Goal: Check status: Check status

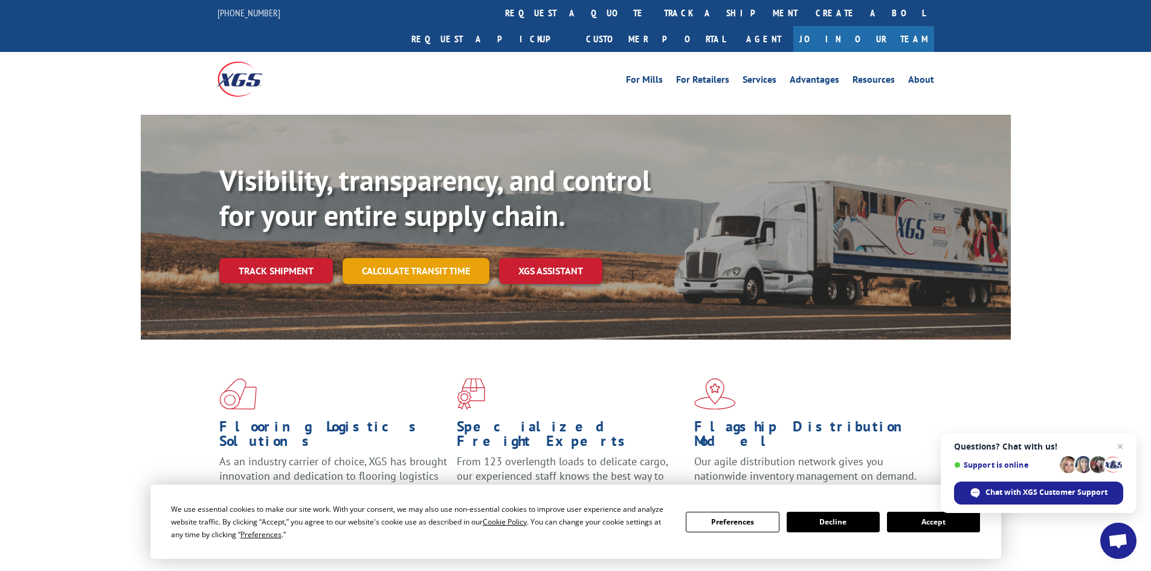
click at [417, 258] on link "Calculate transit time" at bounding box center [415, 271] width 147 height 26
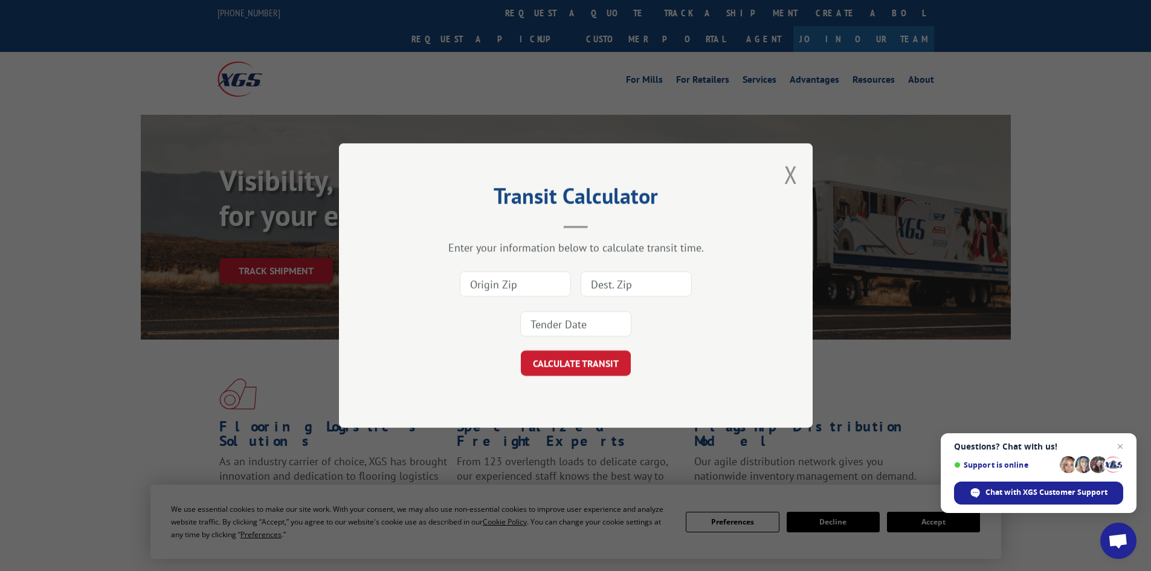
click at [483, 292] on input at bounding box center [515, 283] width 111 height 25
click at [791, 173] on button "Close modal" at bounding box center [790, 174] width 13 height 32
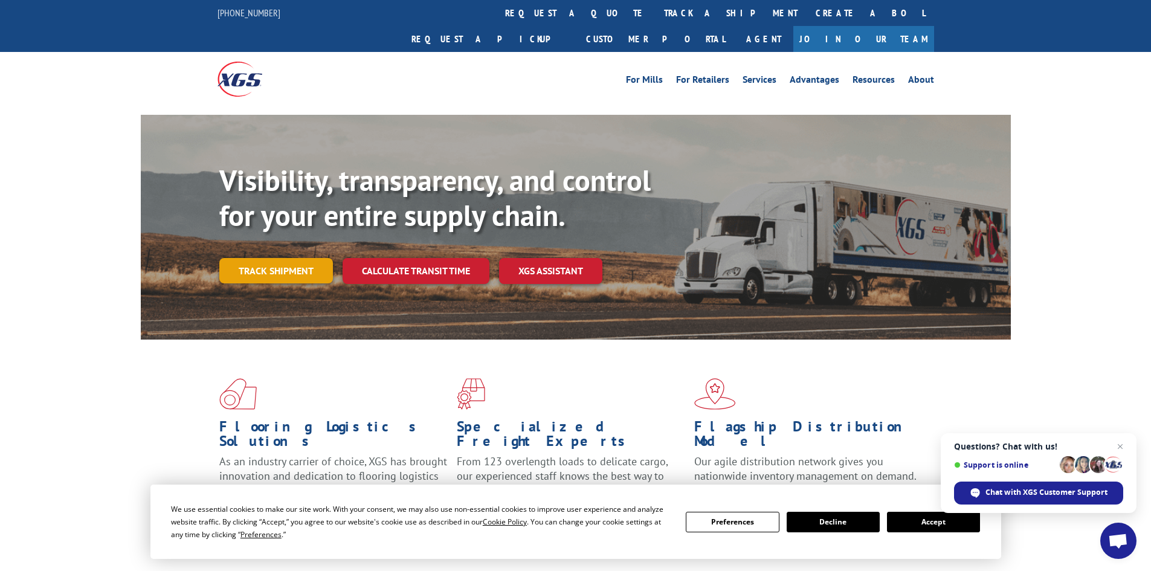
click at [254, 258] on link "Track shipment" at bounding box center [276, 270] width 114 height 25
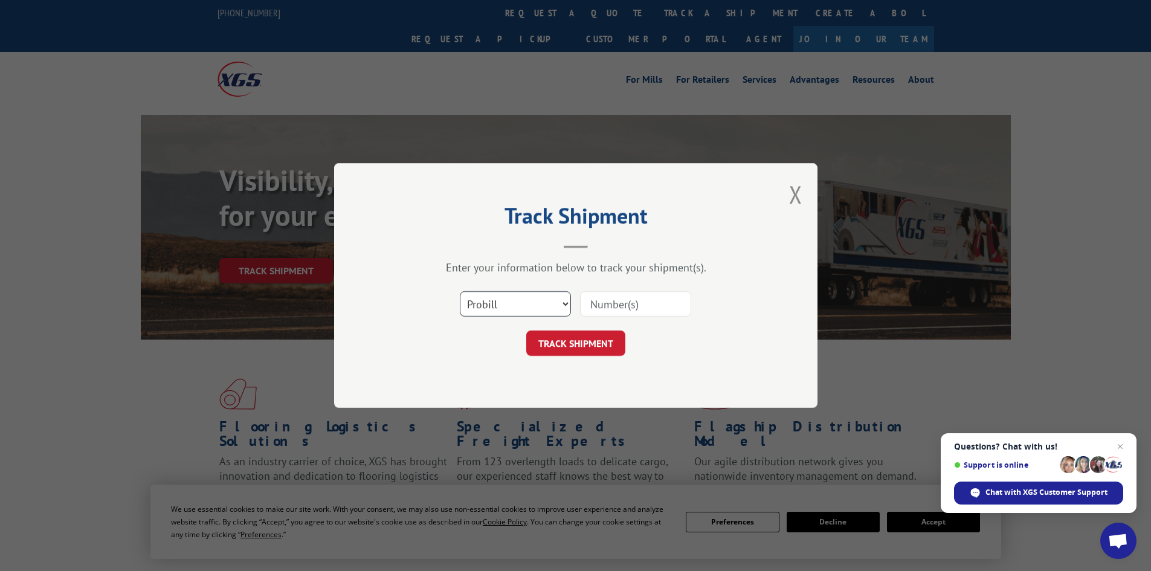
click at [480, 306] on select "Select category... Probill BOL PO" at bounding box center [515, 303] width 111 height 25
select select "po"
click at [460, 291] on select "Select category... Probill BOL PO" at bounding box center [515, 303] width 111 height 25
click at [598, 290] on div at bounding box center [635, 304] width 111 height 28
click at [602, 301] on input at bounding box center [635, 303] width 111 height 25
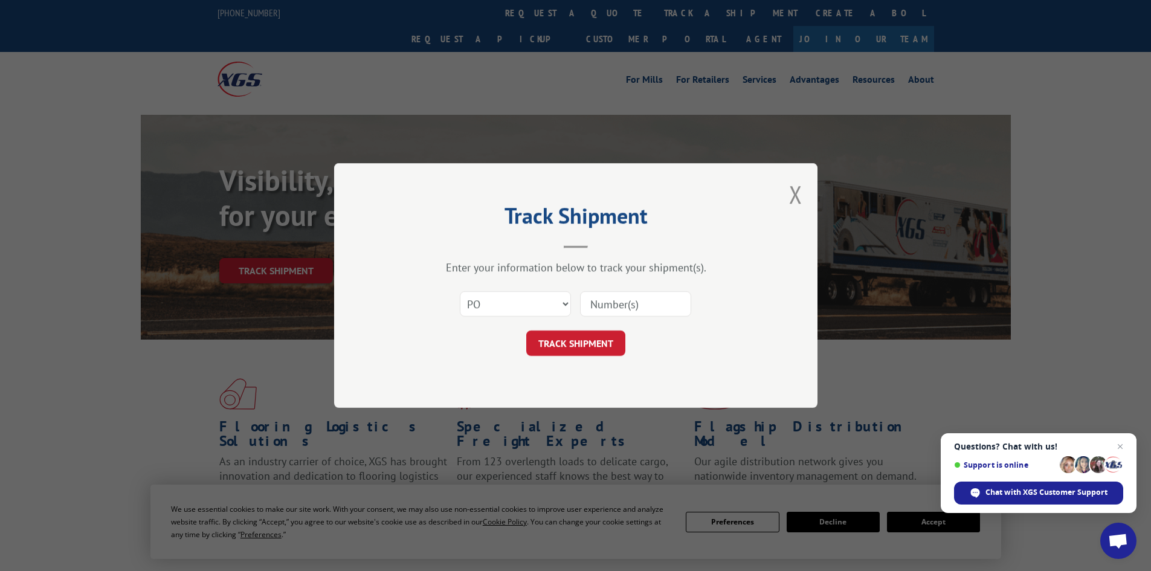
paste input "05541650"
type input "05541650"
click at [578, 345] on button "TRACK SHIPMENT" at bounding box center [575, 342] width 99 height 25
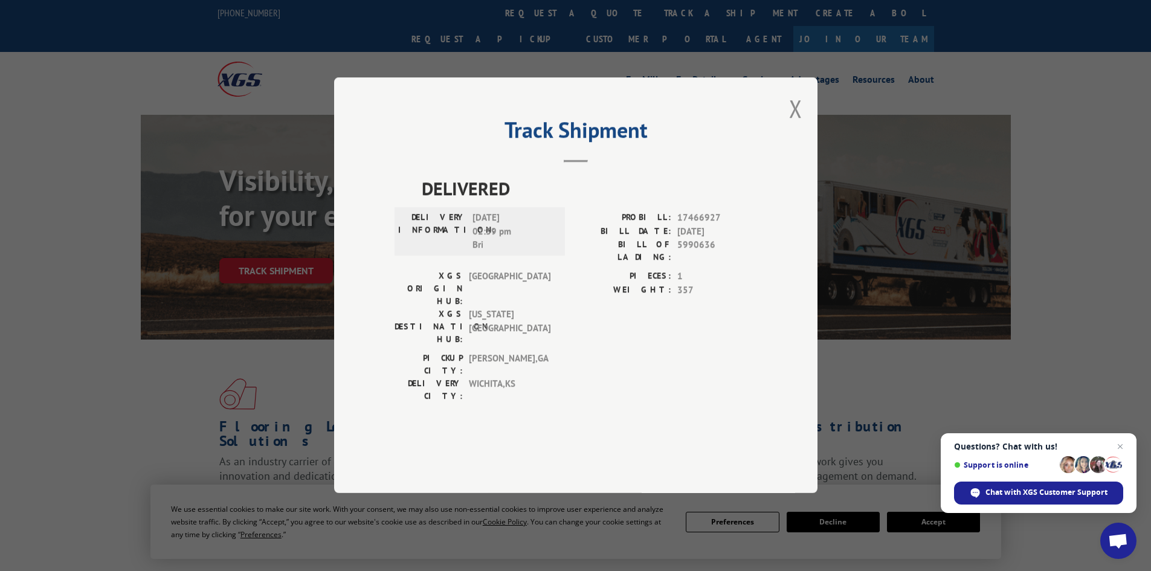
click at [788, 136] on div "Track Shipment DELIVERED DELIVERY INFORMATION: [DATE] 02:39 pm Bri PROBILL: 174…" at bounding box center [575, 285] width 483 height 416
click at [795, 124] on button "Close modal" at bounding box center [795, 108] width 13 height 32
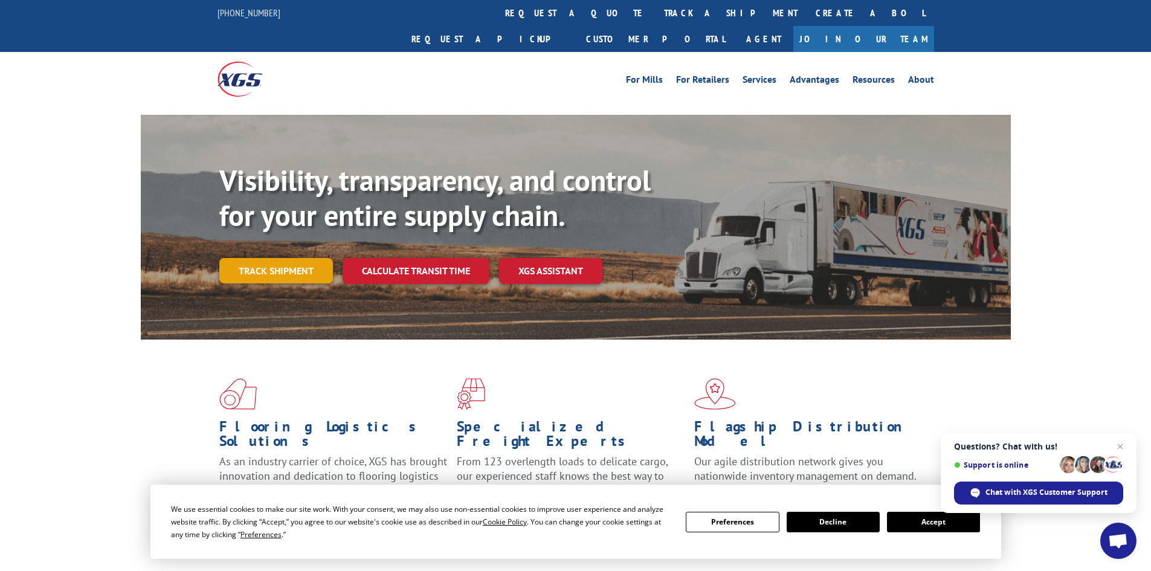
click at [298, 258] on link "Track shipment" at bounding box center [276, 270] width 114 height 25
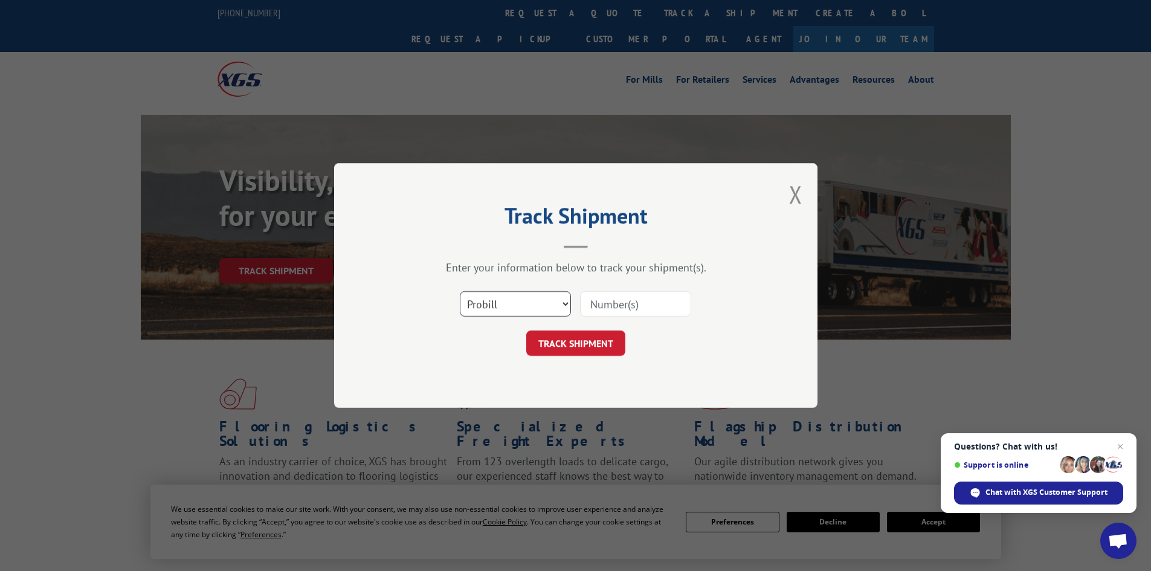
click at [549, 301] on select "Select category... Probill BOL PO" at bounding box center [515, 303] width 111 height 25
select select "po"
click at [460, 291] on select "Select category... Probill BOL PO" at bounding box center [515, 303] width 111 height 25
click at [595, 310] on input at bounding box center [635, 303] width 111 height 25
paste input "05541634"
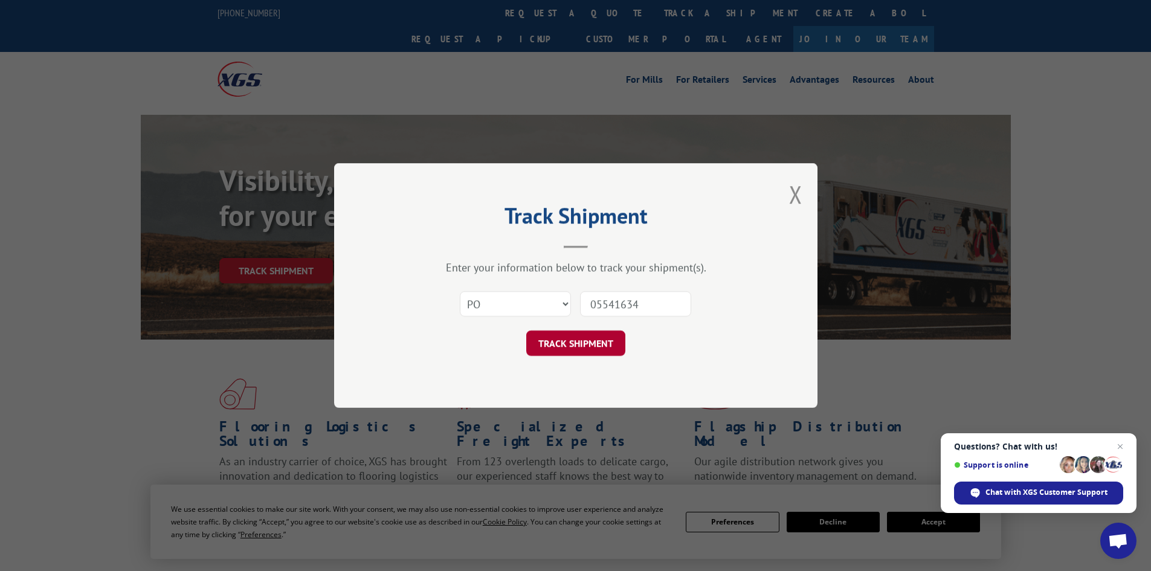
type input "05541634"
click at [576, 339] on button "TRACK SHIPMENT" at bounding box center [575, 342] width 99 height 25
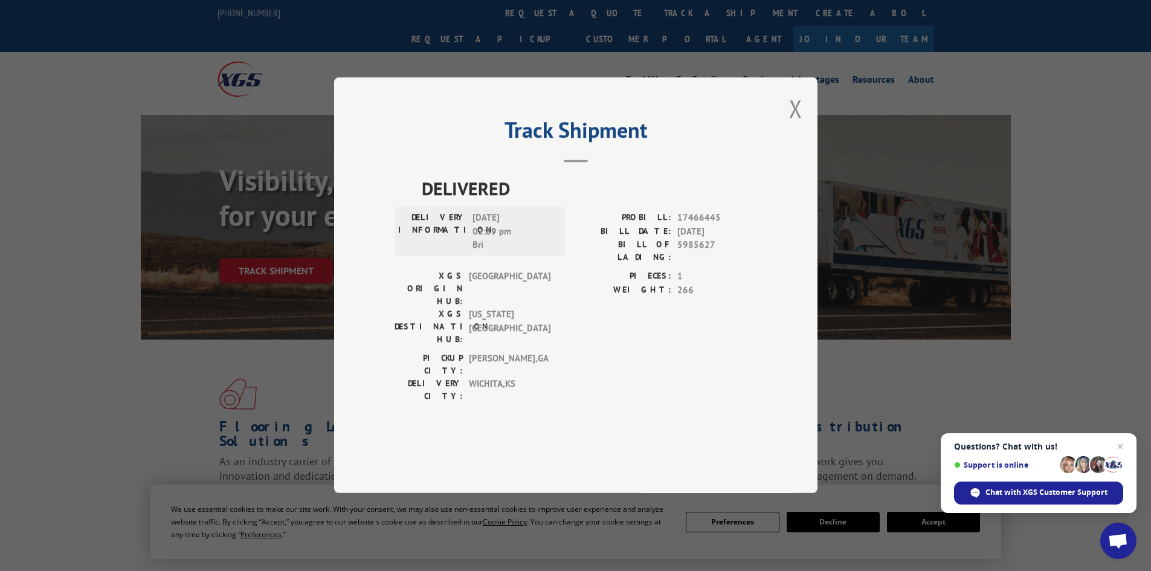
click at [775, 146] on div "Track Shipment DELIVERED DELIVERY INFORMATION: [DATE] 02:39 pm Bri PROBILL: 174…" at bounding box center [575, 285] width 483 height 416
click at [794, 124] on button "Close modal" at bounding box center [795, 108] width 13 height 32
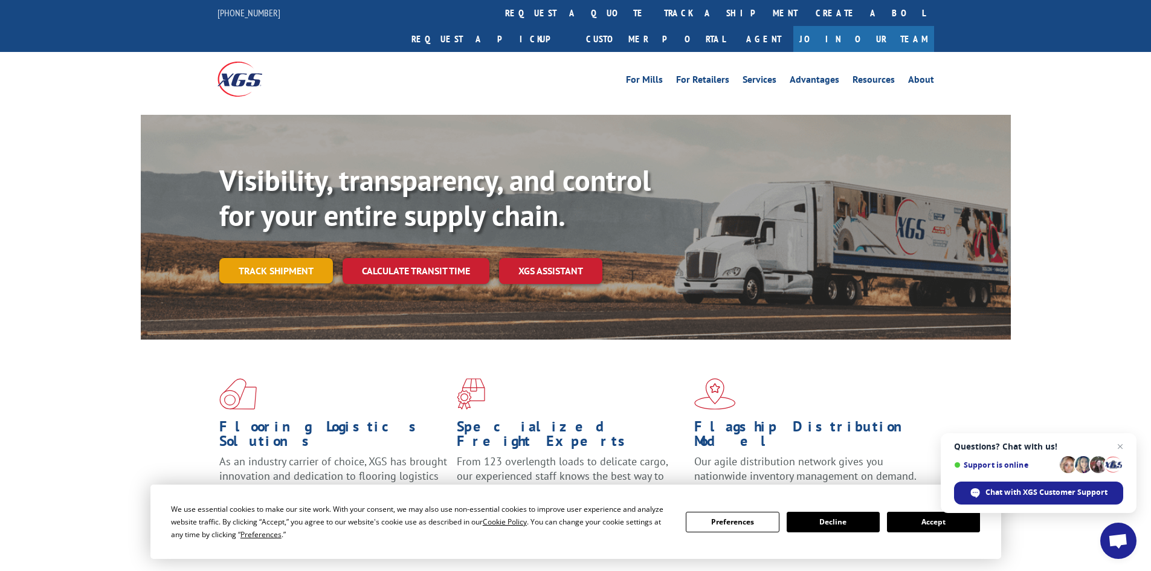
click at [285, 258] on link "Track shipment" at bounding box center [276, 270] width 114 height 25
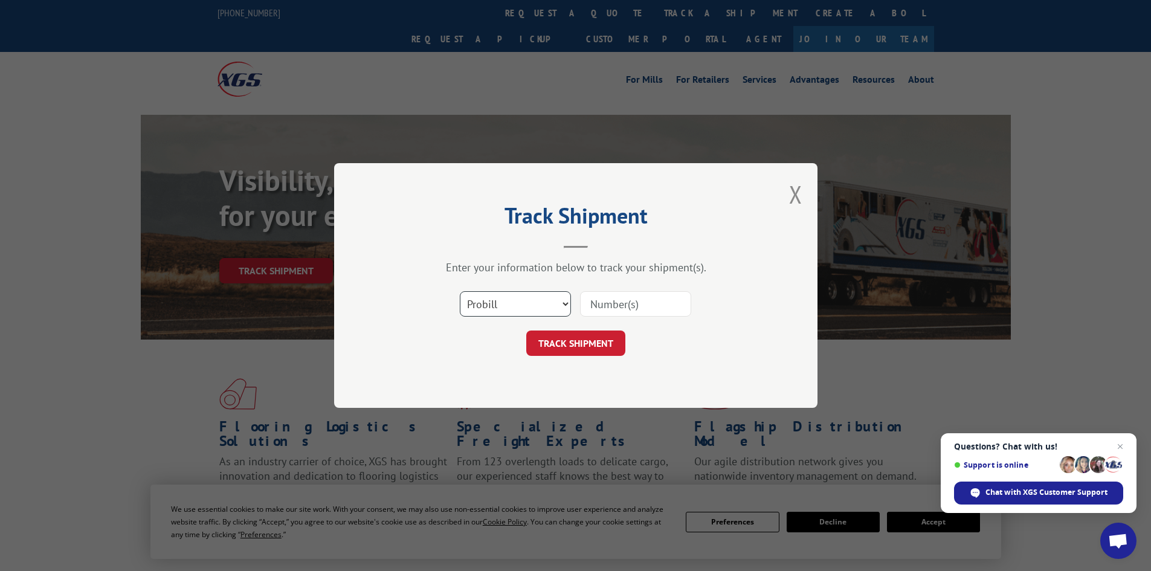
click at [493, 309] on select "Select category... Probill BOL PO" at bounding box center [515, 303] width 111 height 25
select select "po"
click at [460, 291] on select "Select category... Probill BOL PO" at bounding box center [515, 303] width 111 height 25
click at [589, 309] on input at bounding box center [635, 303] width 111 height 25
paste input "05541652"
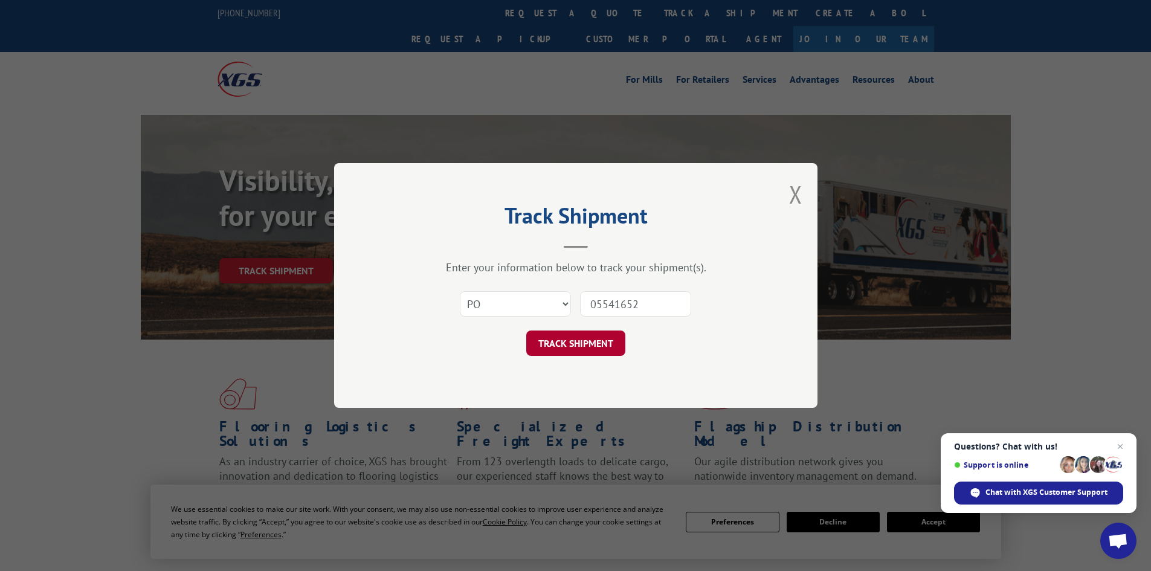
type input "05541652"
click at [583, 344] on button "TRACK SHIPMENT" at bounding box center [575, 342] width 99 height 25
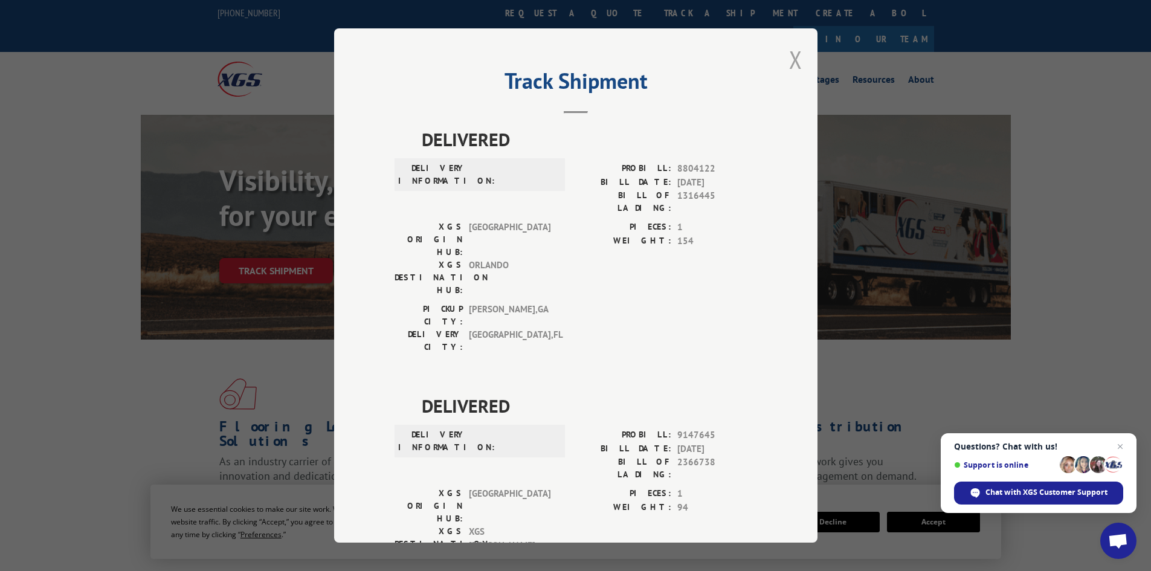
click at [791, 63] on button "Close modal" at bounding box center [795, 59] width 13 height 32
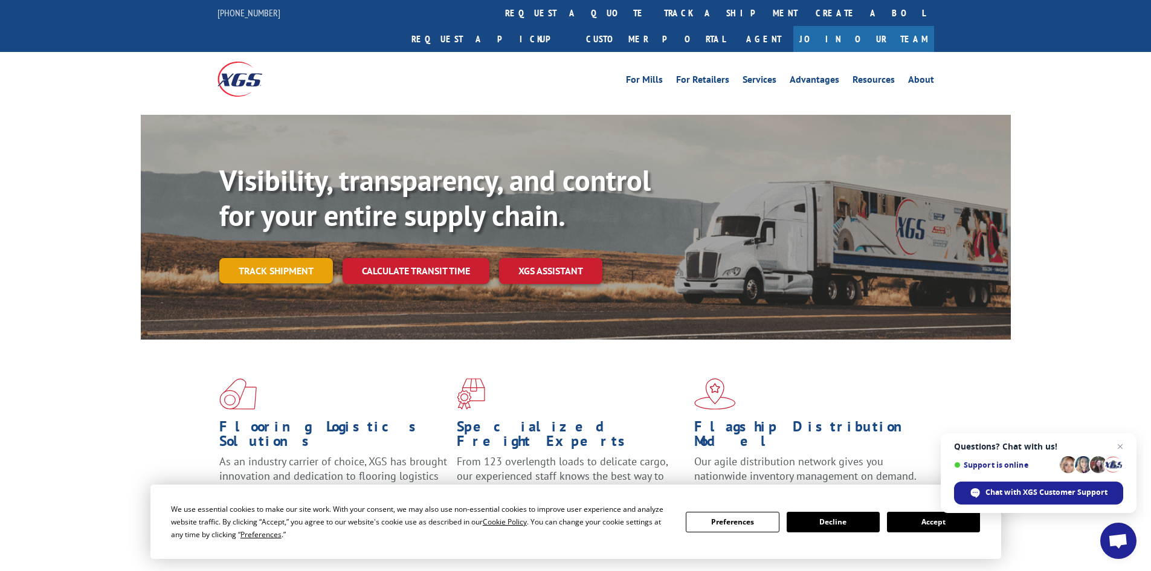
click at [263, 258] on link "Track shipment" at bounding box center [276, 270] width 114 height 25
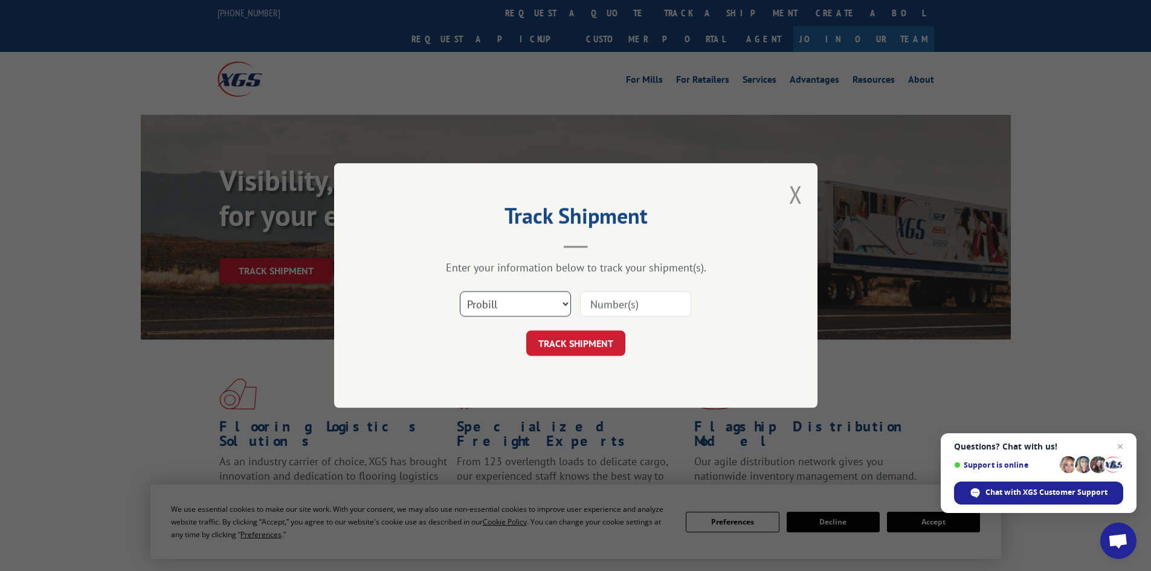
click at [507, 298] on select "Select category... Probill BOL PO" at bounding box center [515, 303] width 111 height 25
select select "po"
click at [460, 291] on select "Select category... Probill BOL PO" at bounding box center [515, 303] width 111 height 25
click at [614, 303] on input at bounding box center [635, 303] width 111 height 25
paste input "05541621"
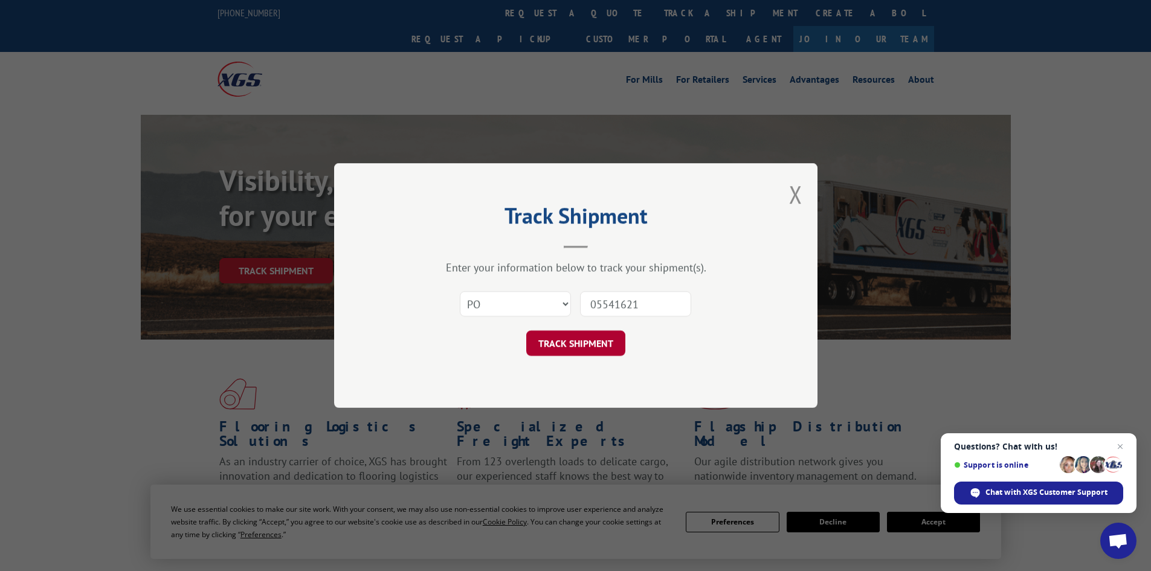
type input "05541621"
click at [576, 345] on button "TRACK SHIPMENT" at bounding box center [575, 342] width 99 height 25
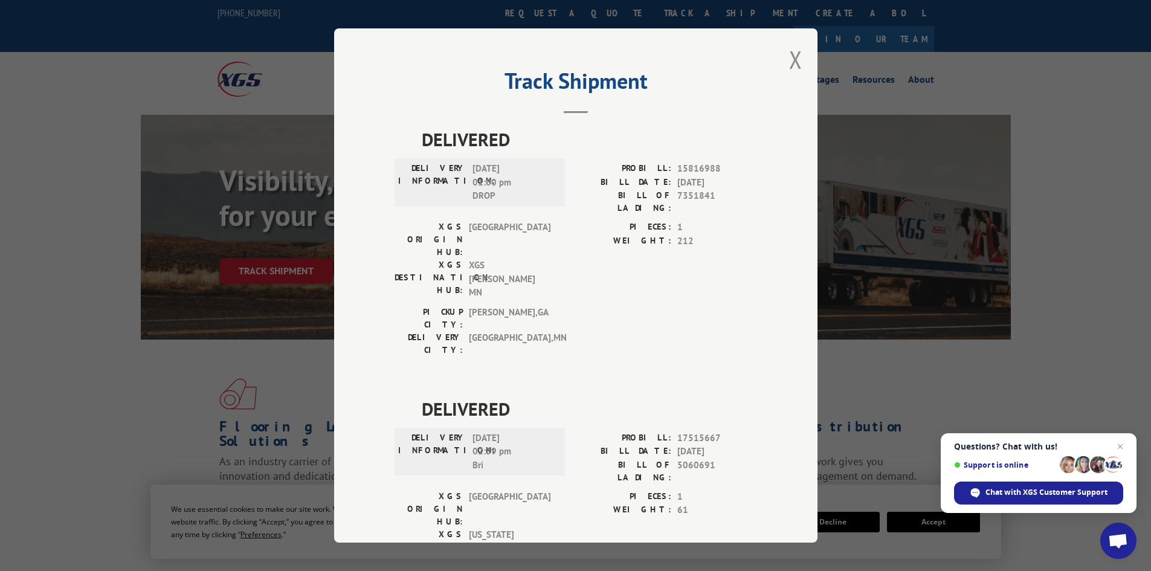
scroll to position [30, 0]
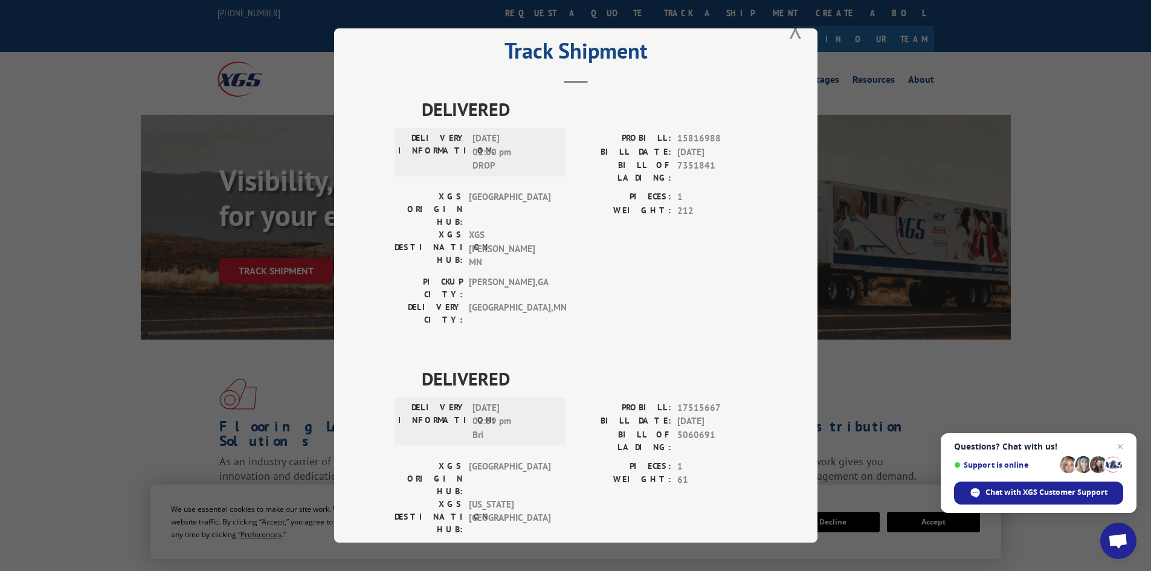
click at [789, 36] on button "Close modal" at bounding box center [795, 29] width 13 height 32
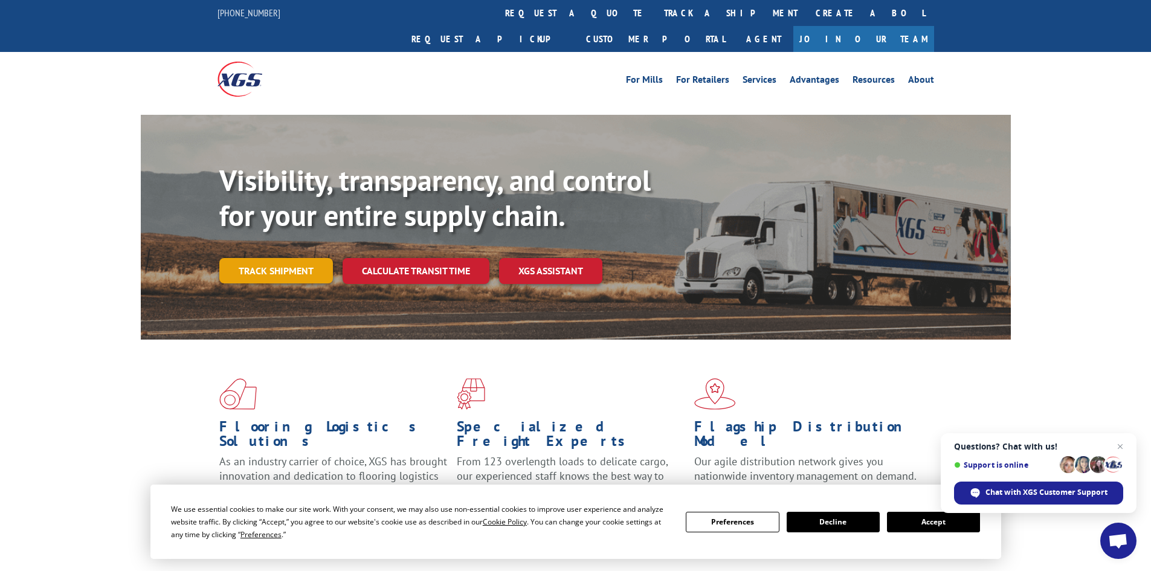
click at [271, 258] on link "Track shipment" at bounding box center [276, 270] width 114 height 25
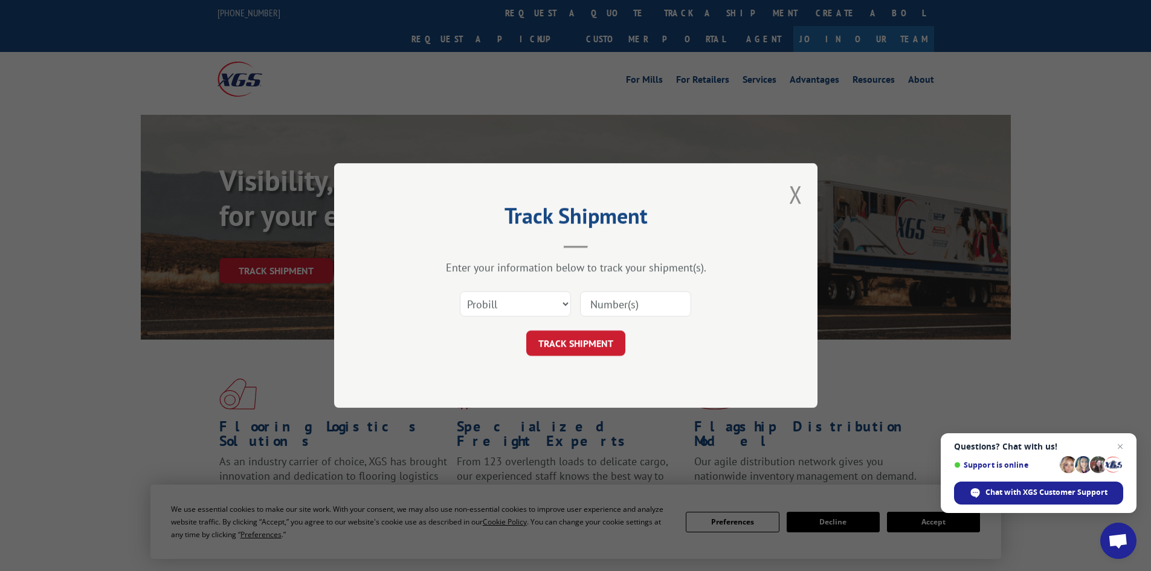
scroll to position [0, 0]
click at [505, 308] on select "Select category... Probill BOL PO" at bounding box center [515, 303] width 111 height 25
select select "po"
click at [460, 291] on select "Select category... Probill BOL PO" at bounding box center [515, 303] width 111 height 25
click at [643, 308] on input at bounding box center [635, 303] width 111 height 25
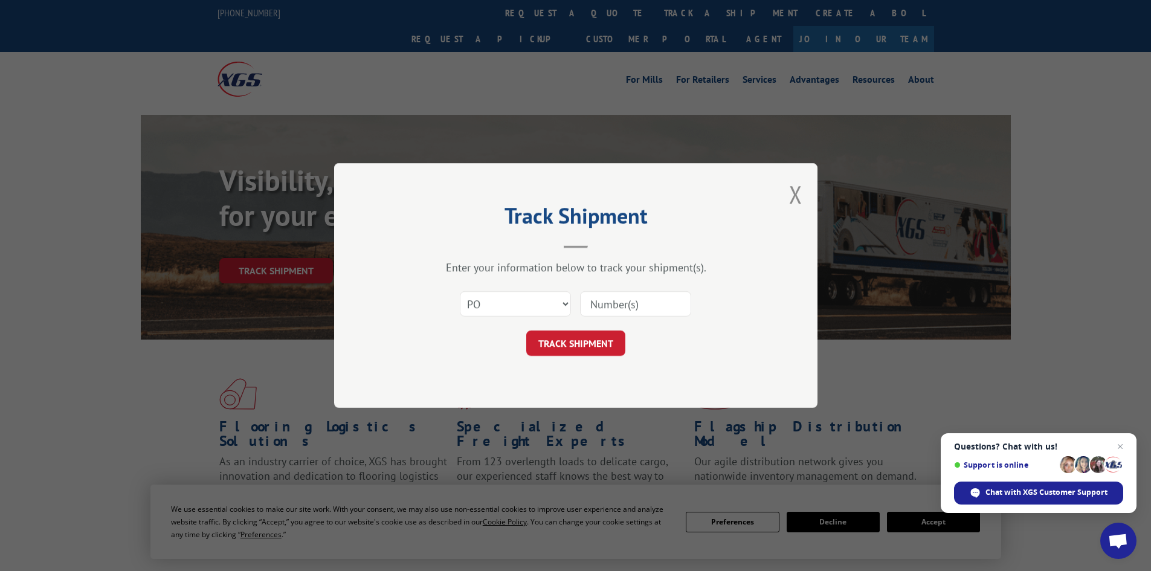
paste input "05541725"
type input "05541725"
click at [554, 344] on button "TRACK SHIPMENT" at bounding box center [575, 342] width 99 height 25
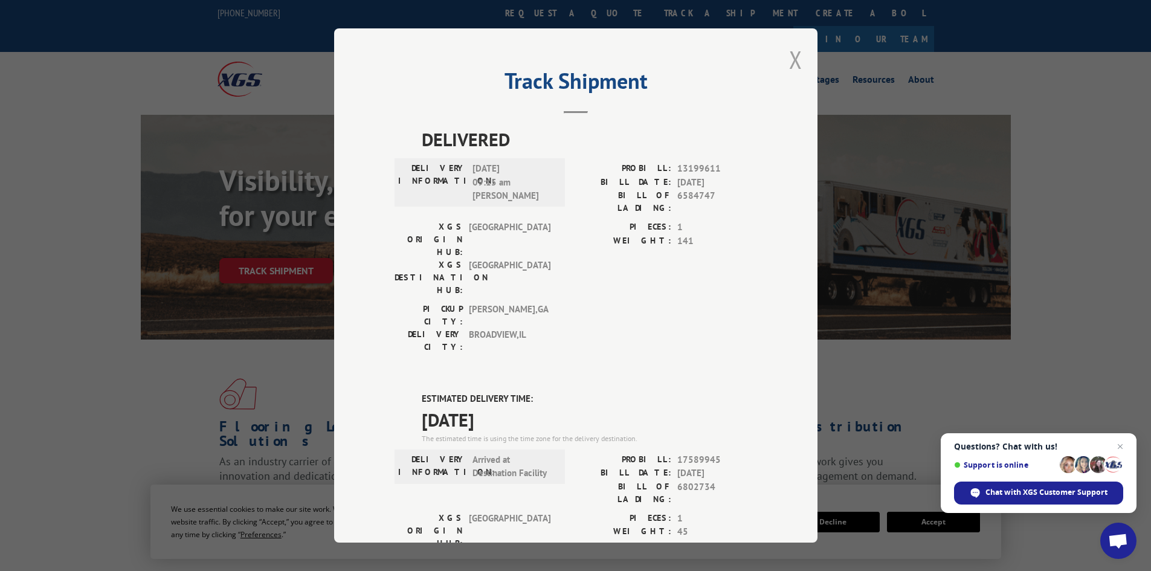
click at [789, 63] on button "Close modal" at bounding box center [795, 59] width 13 height 32
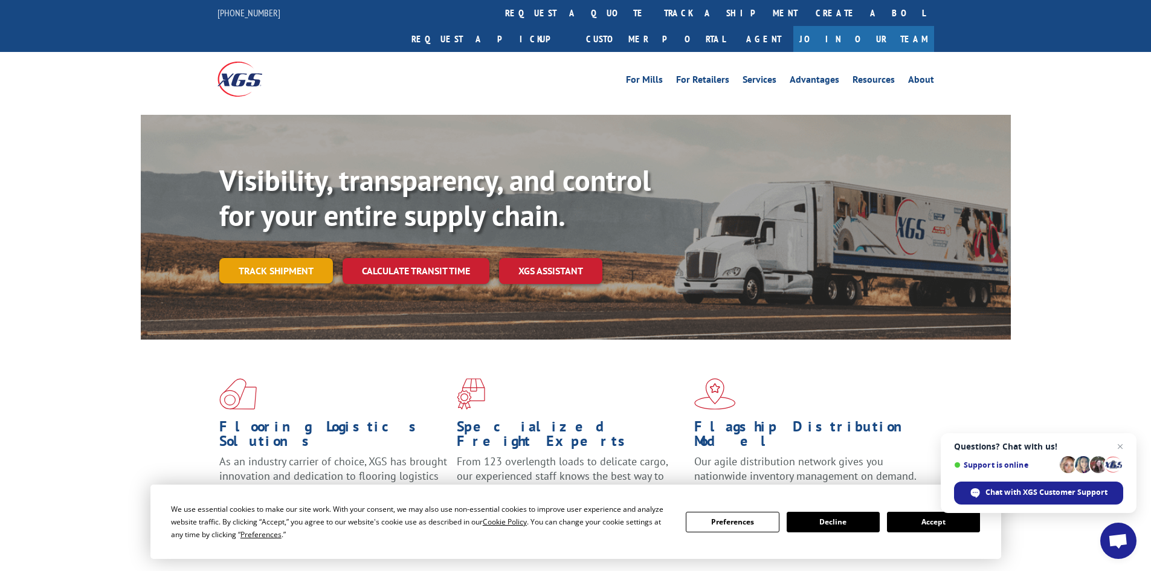
click at [266, 258] on link "Track shipment" at bounding box center [276, 270] width 114 height 25
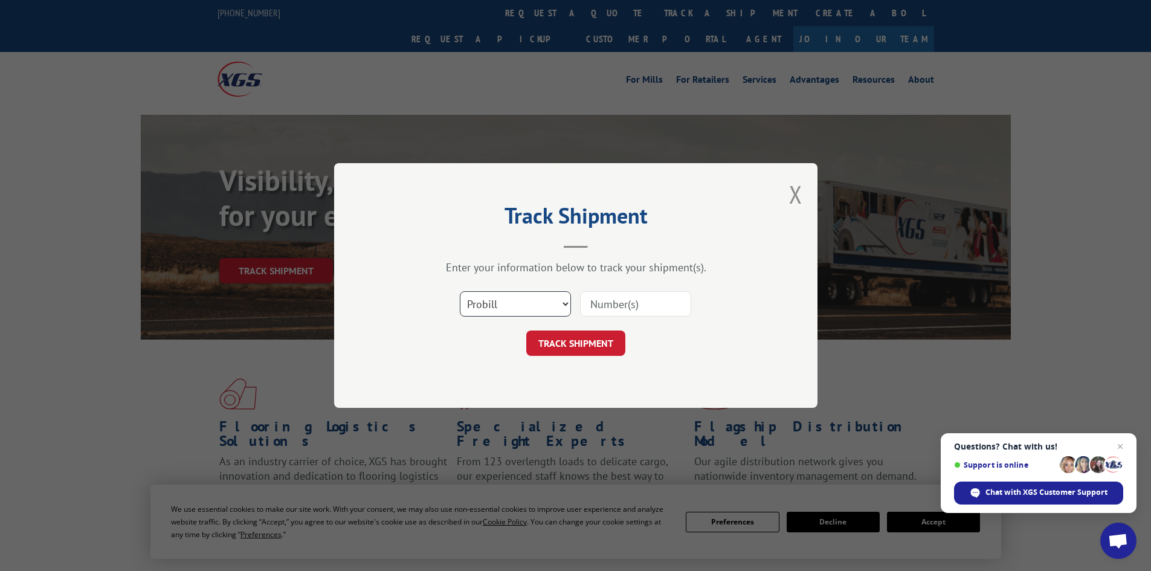
click at [491, 304] on select "Select category... Probill BOL PO" at bounding box center [515, 303] width 111 height 25
select select "po"
click at [460, 291] on select "Select category... Probill BOL PO" at bounding box center [515, 303] width 111 height 25
click at [612, 310] on input at bounding box center [635, 303] width 111 height 25
paste input "05541707"
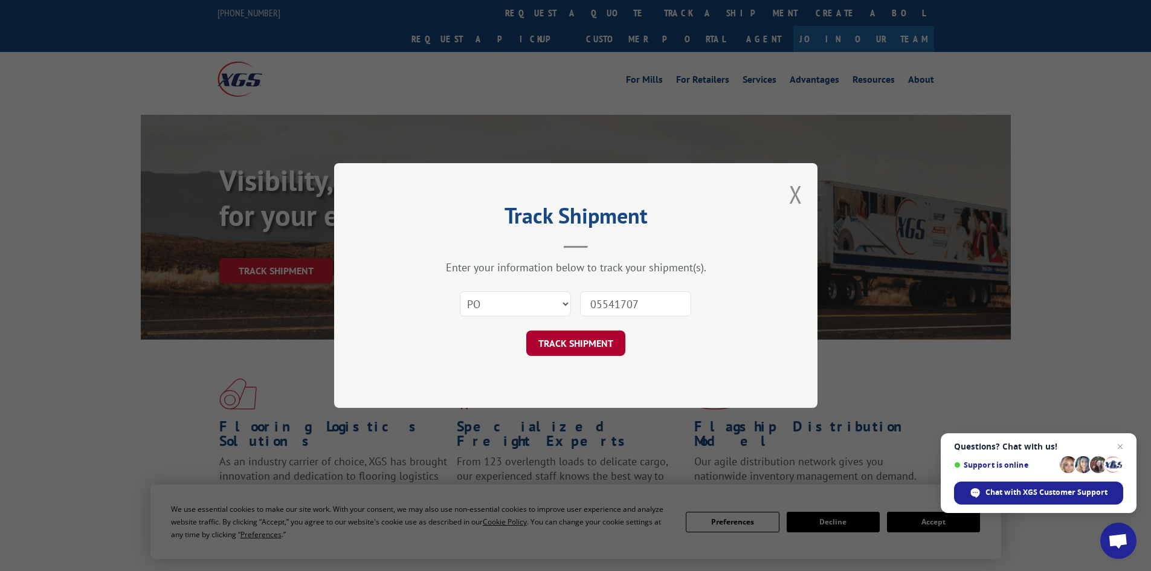
type input "05541707"
click at [581, 338] on button "TRACK SHIPMENT" at bounding box center [575, 342] width 99 height 25
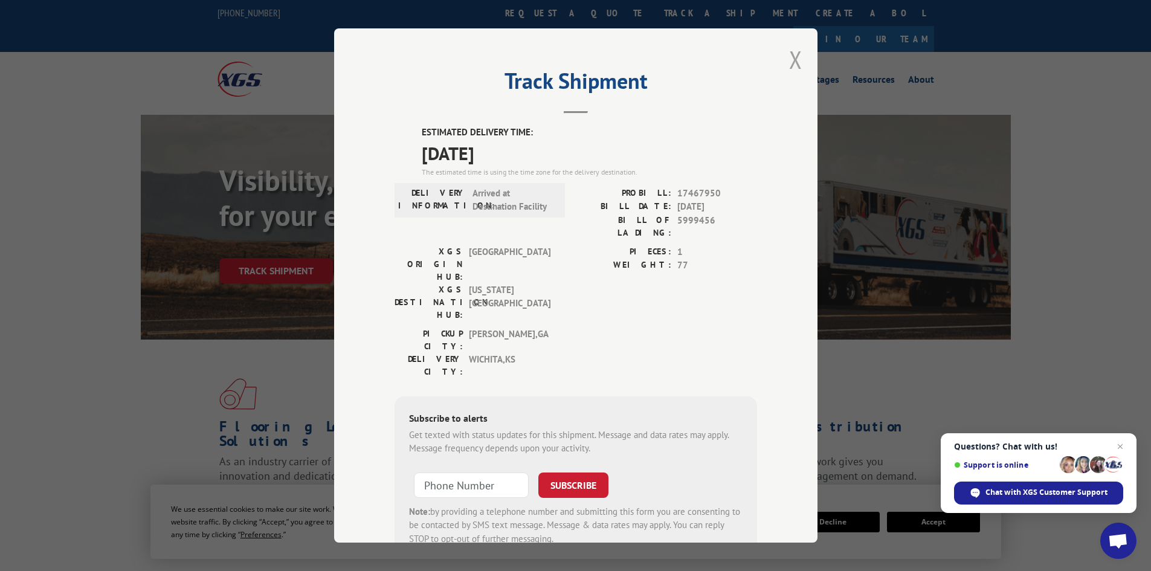
click at [792, 61] on button "Close modal" at bounding box center [795, 59] width 13 height 32
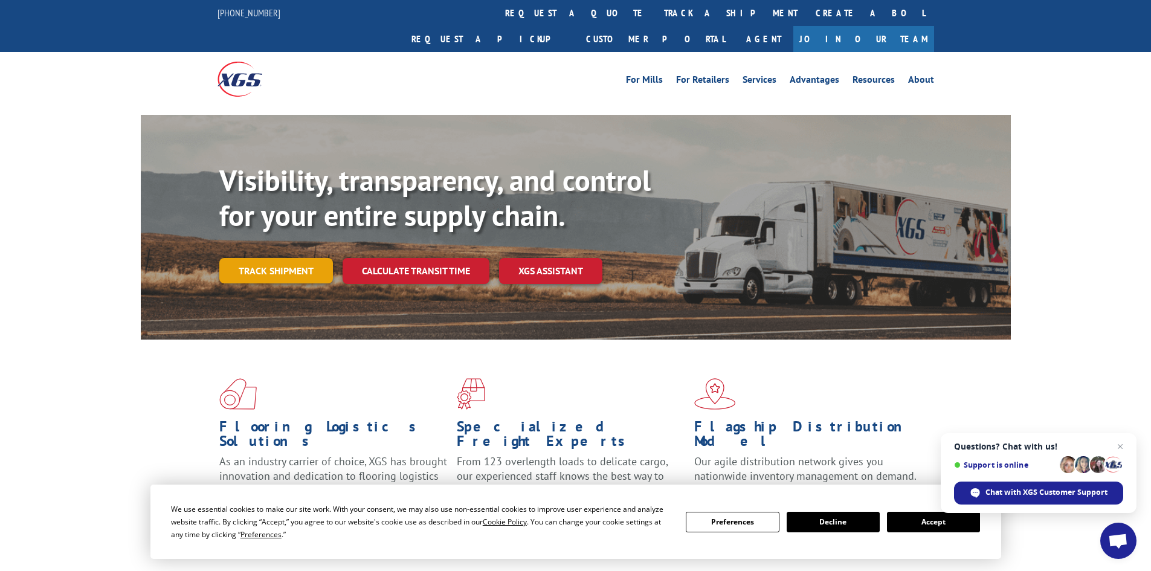
click at [309, 258] on link "Track shipment" at bounding box center [276, 270] width 114 height 25
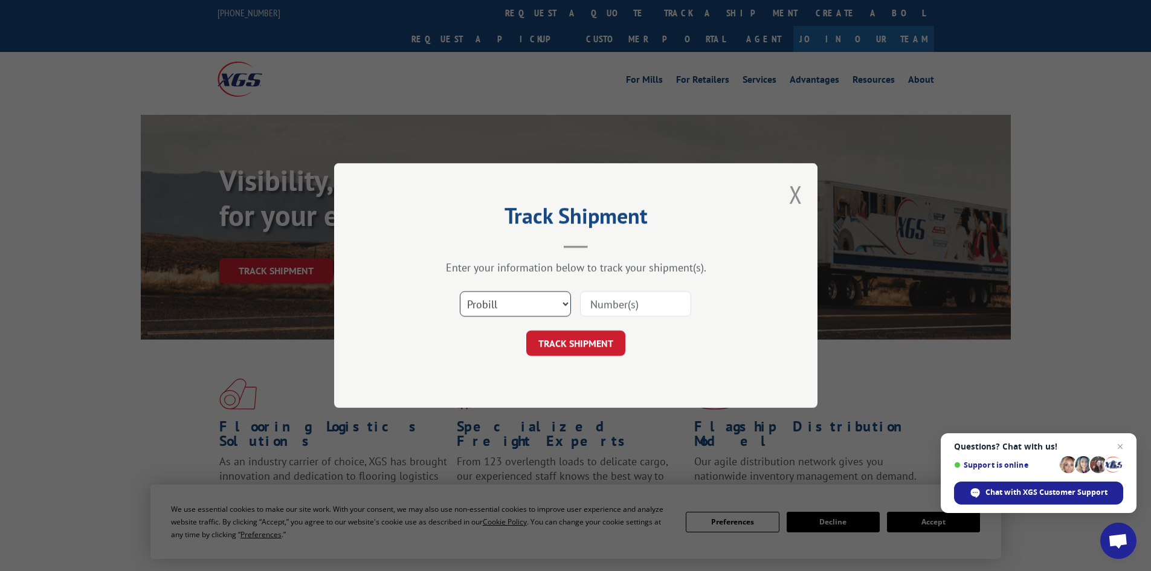
drag, startPoint x: 477, startPoint y: 293, endPoint x: 499, endPoint y: 307, distance: 26.6
click at [480, 296] on select "Select category... Probill BOL PO" at bounding box center [515, 303] width 111 height 25
select select "po"
click at [460, 291] on select "Select category... Probill BOL PO" at bounding box center [515, 303] width 111 height 25
click at [601, 306] on input at bounding box center [635, 303] width 111 height 25
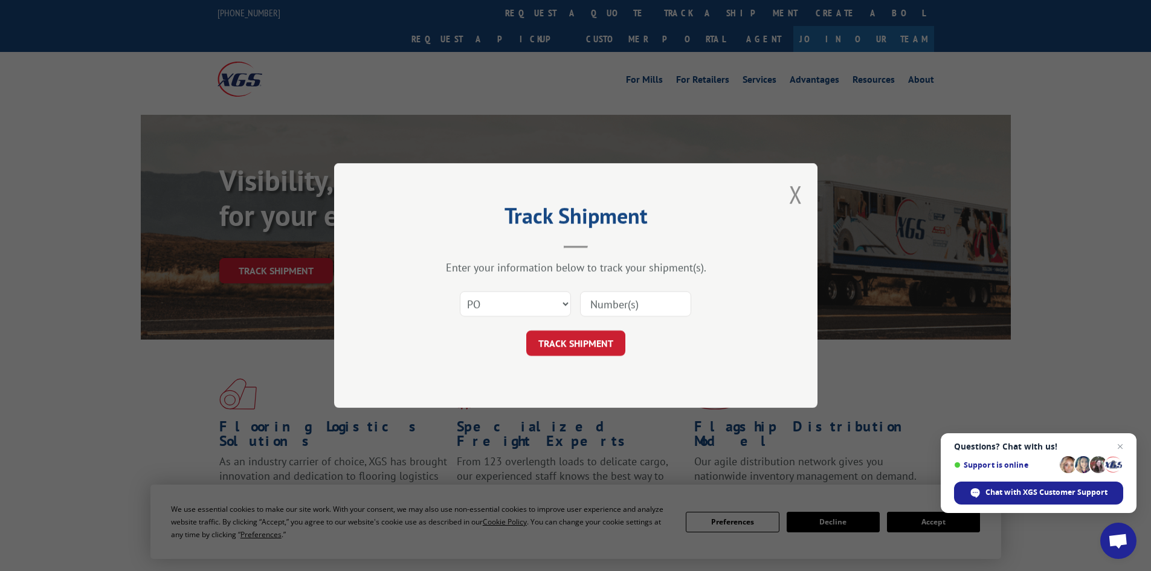
paste input "05541725"
type input "05541725"
click at [577, 348] on button "TRACK SHIPMENT" at bounding box center [575, 342] width 99 height 25
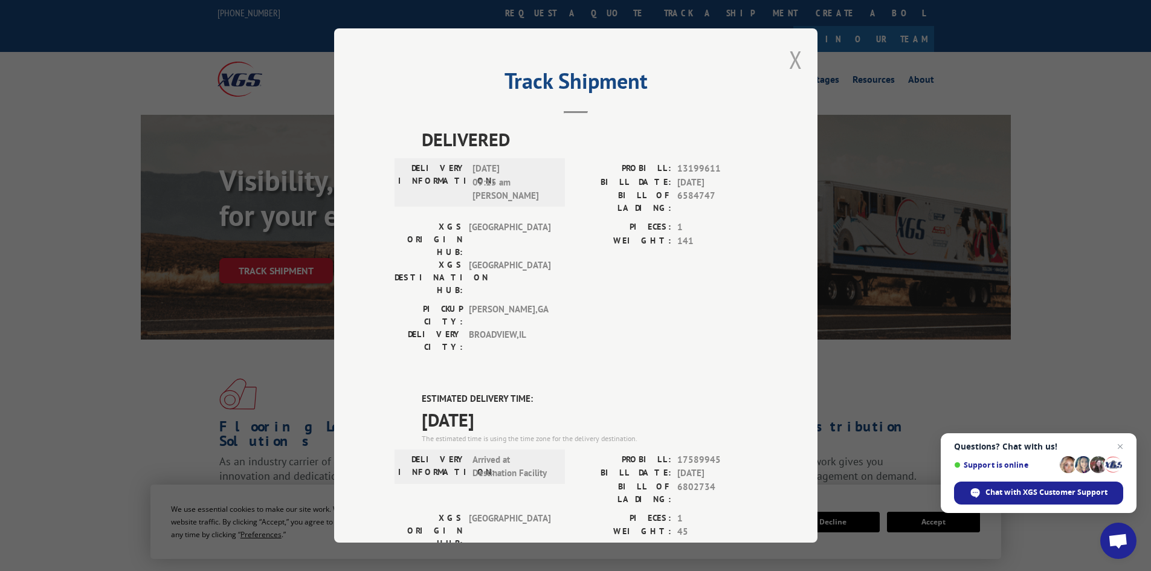
click at [794, 56] on button "Close modal" at bounding box center [795, 59] width 13 height 32
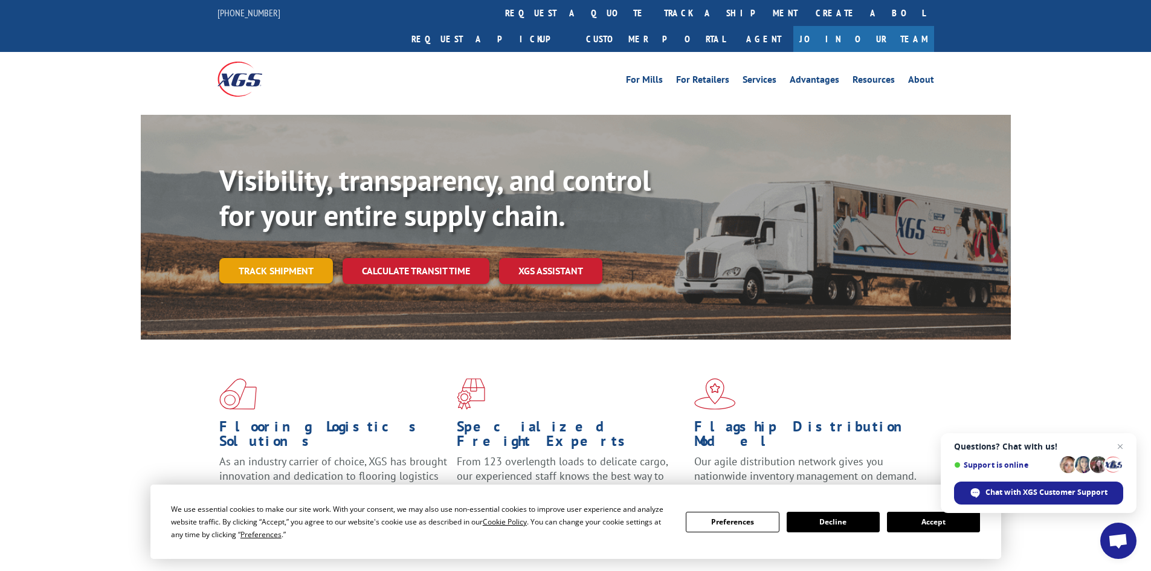
click at [262, 258] on link "Track shipment" at bounding box center [276, 270] width 114 height 25
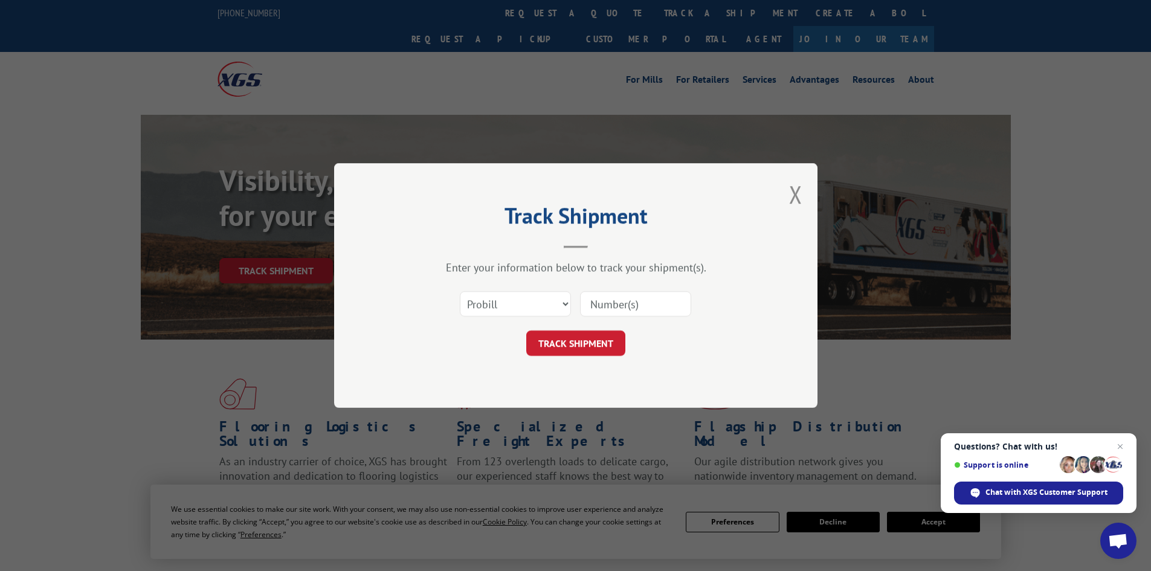
drag, startPoint x: 509, startPoint y: 318, endPoint x: 510, endPoint y: 312, distance: 6.2
click at [509, 317] on div "Select category... Probill BOL PO" at bounding box center [515, 304] width 110 height 28
click at [510, 310] on select "Select category... Probill BOL PO" at bounding box center [515, 303] width 111 height 25
select select "po"
click at [460, 291] on select "Select category... Probill BOL PO" at bounding box center [515, 303] width 111 height 25
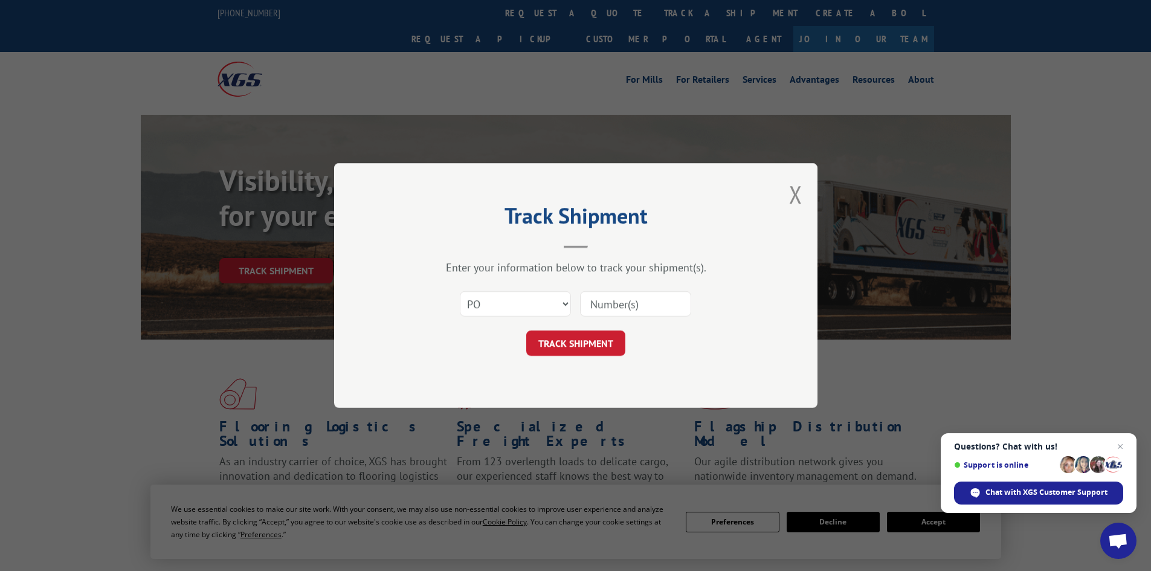
click at [596, 309] on input at bounding box center [635, 303] width 111 height 25
paste input "05541724"
type input "05541724"
click at [585, 341] on button "TRACK SHIPMENT" at bounding box center [575, 342] width 99 height 25
